Goal: Book appointment/travel/reservation

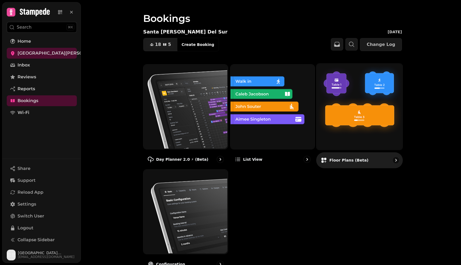
click at [359, 100] on img at bounding box center [359, 106] width 86 height 86
